Goal: Transaction & Acquisition: Purchase product/service

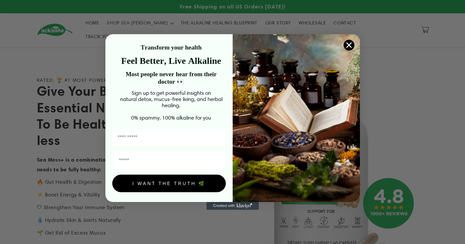
click at [349, 42] on circle "Close dialog" at bounding box center [348, 45] width 11 height 11
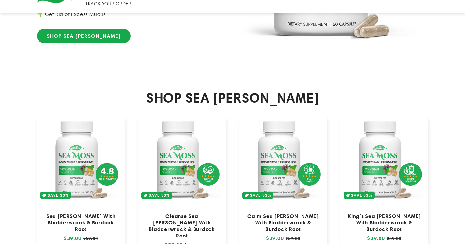
scroll to position [261, 0]
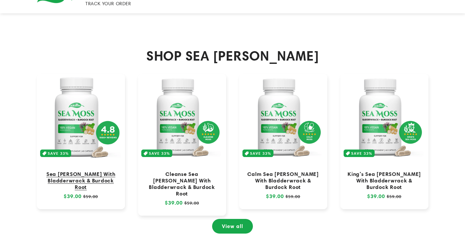
click at [102, 171] on link "Sea [PERSON_NAME] With Bladderwrack & Burdock Root" at bounding box center [80, 181] width 75 height 20
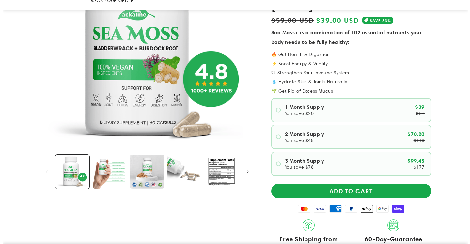
scroll to position [131, 0]
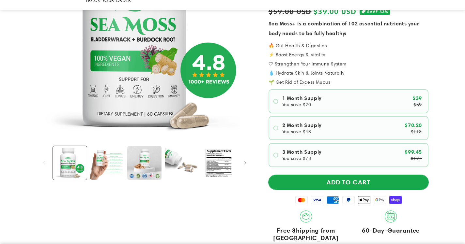
click at [305, 175] on button "ADD TO CART" at bounding box center [349, 182] width 160 height 15
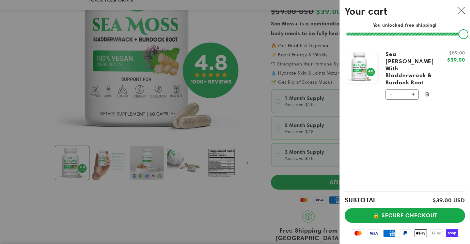
click at [412, 89] on button "Increase quantity for Sea Moss With Bladderwrack &amp; Burdock Root" at bounding box center [413, 94] width 10 height 10
type input "*"
click at [414, 112] on button "Increase quantity for Sea Moss With Bladderwrack &amp; Burdock Root" at bounding box center [413, 117] width 10 height 10
type input "*"
click at [414, 112] on button "Increase quantity for Sea Moss With Bladderwrack &amp; Burdock Root" at bounding box center [413, 117] width 10 height 10
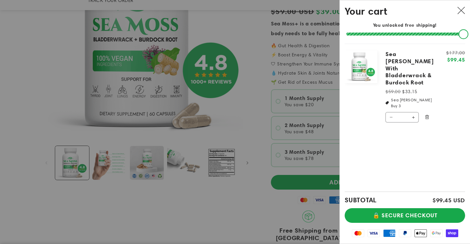
type input "*"
click at [414, 112] on button "Increase quantity for Sea Moss With Bladderwrack &amp; Burdock Root" at bounding box center [413, 117] width 10 height 10
type input "*"
click at [414, 112] on button "Increase quantity for Sea Moss With Bladderwrack &amp; Burdock Root" at bounding box center [413, 117] width 10 height 10
type input "*"
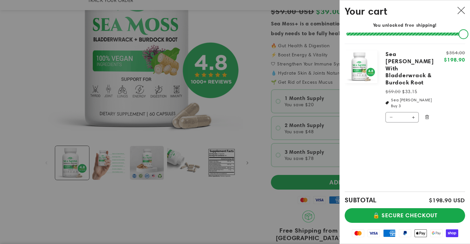
click at [416, 112] on button "Increase quantity for Sea Moss With Bladderwrack &amp; Burdock Root" at bounding box center [413, 117] width 10 height 10
type input "*"
click at [396, 216] on button "🔒 SECURE CHECKOUT" at bounding box center [405, 215] width 120 height 15
